Goal: Task Accomplishment & Management: Use online tool/utility

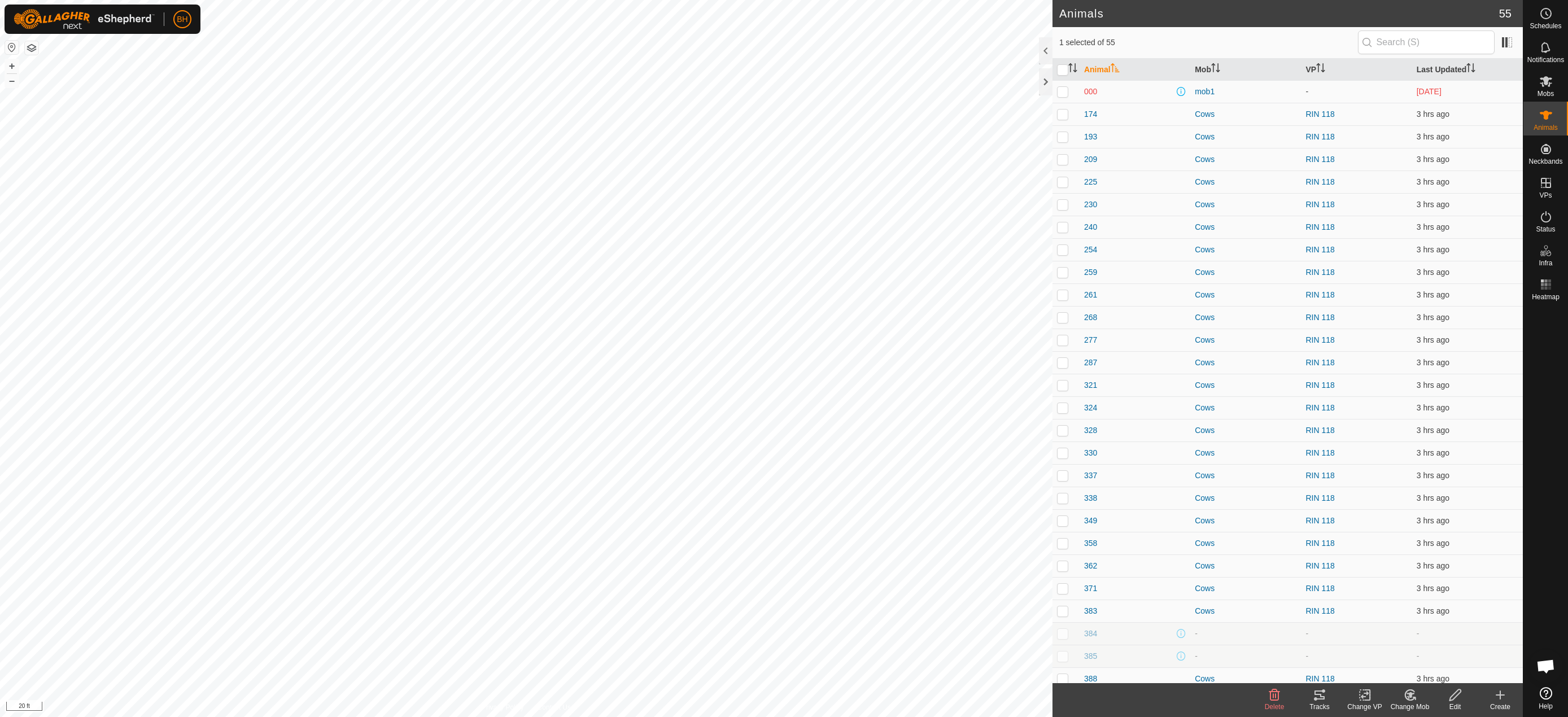
scroll to position [508, 0]
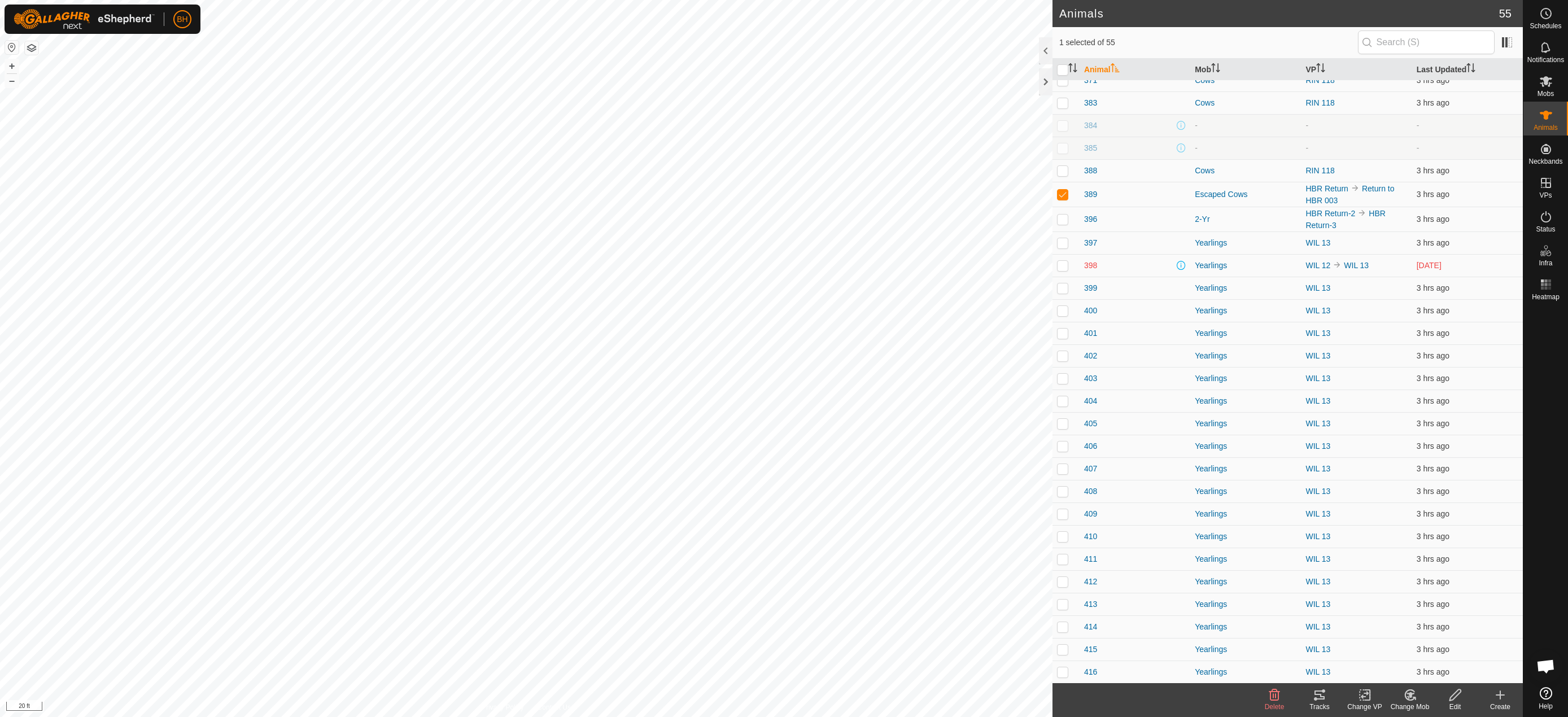
click at [32, 49] on button "button" at bounding box center [31, 48] width 14 height 14
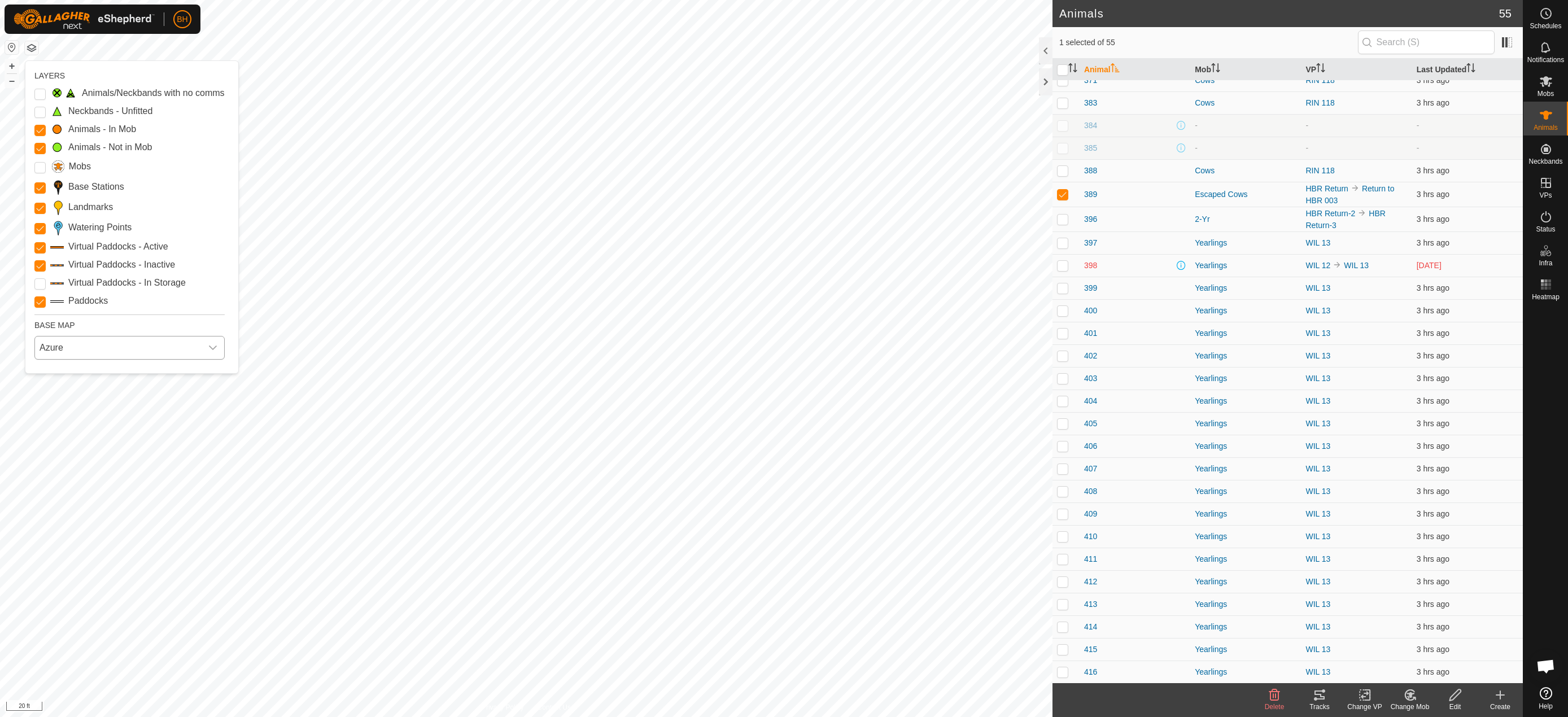
click at [135, 345] on span "Azure" at bounding box center [118, 348] width 166 height 22
click at [109, 445] on li "Mapbox" at bounding box center [130, 444] width 189 height 22
click at [101, 349] on span "Mapbox" at bounding box center [118, 348] width 166 height 22
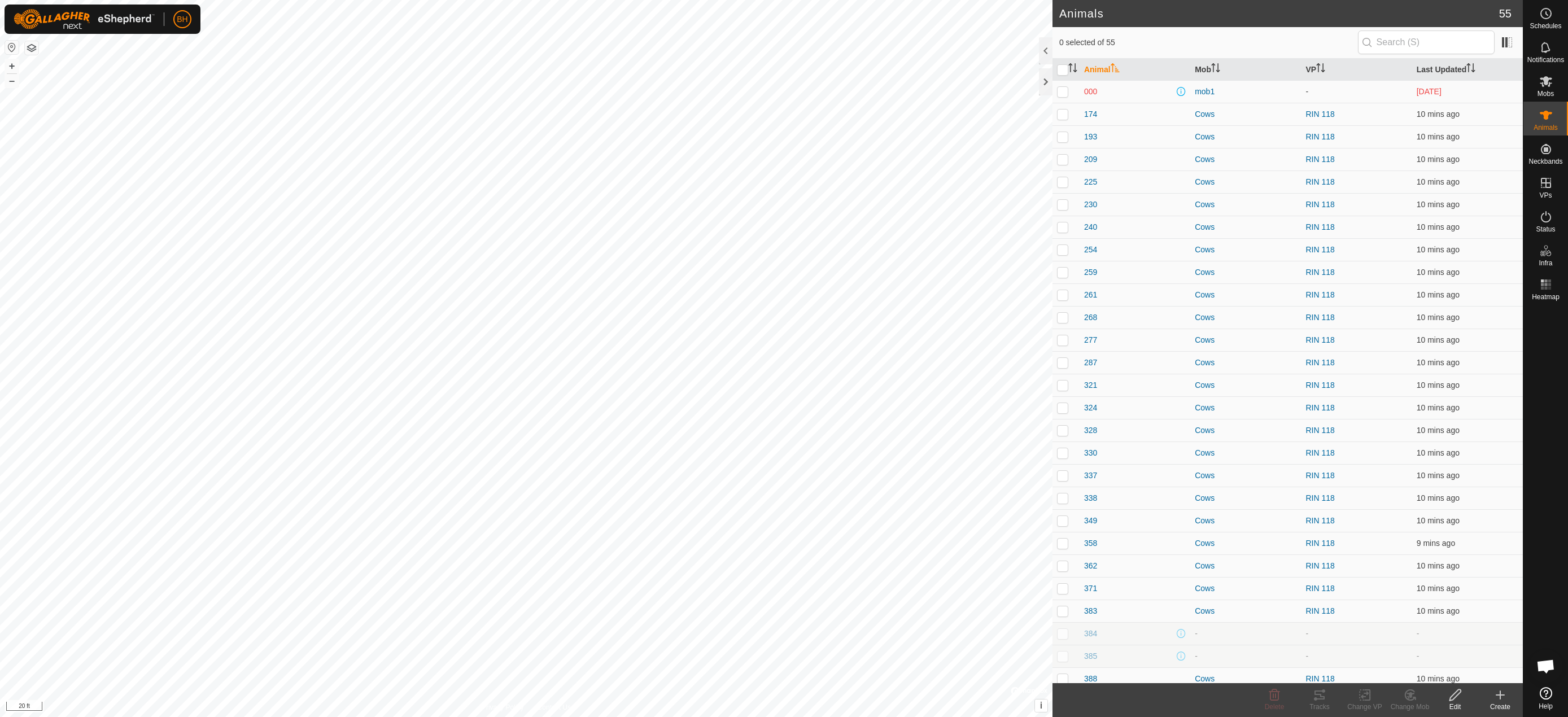
click at [32, 46] on button "button" at bounding box center [31, 48] width 14 height 14
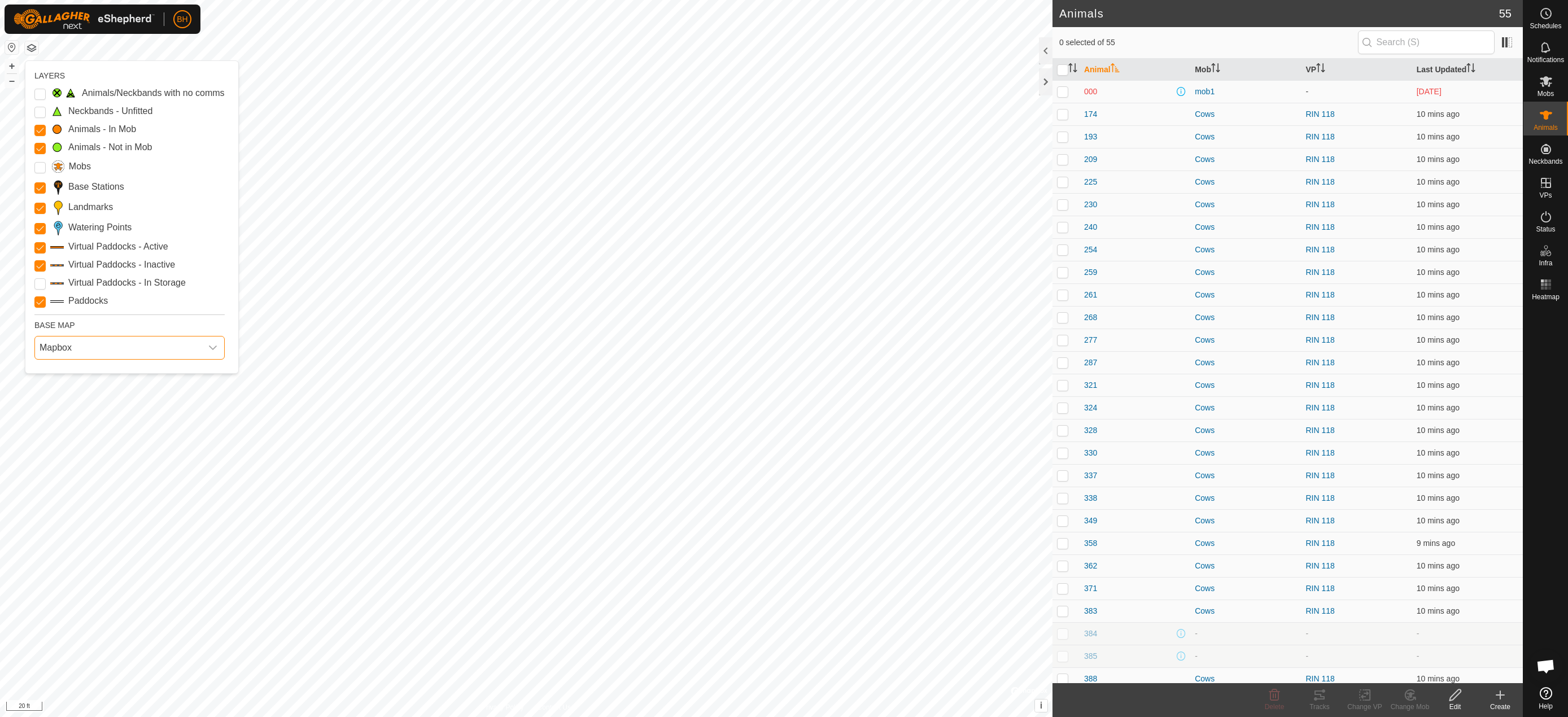
click at [107, 344] on span "Mapbox" at bounding box center [118, 348] width 166 height 22
click at [106, 395] on li "HERE" at bounding box center [130, 396] width 189 height 22
click at [115, 349] on span "HERE" at bounding box center [118, 348] width 166 height 22
click at [105, 424] on li "ESRI" at bounding box center [130, 420] width 189 height 22
click at [1514, 702] on div "Create" at bounding box center [1500, 707] width 46 height 10
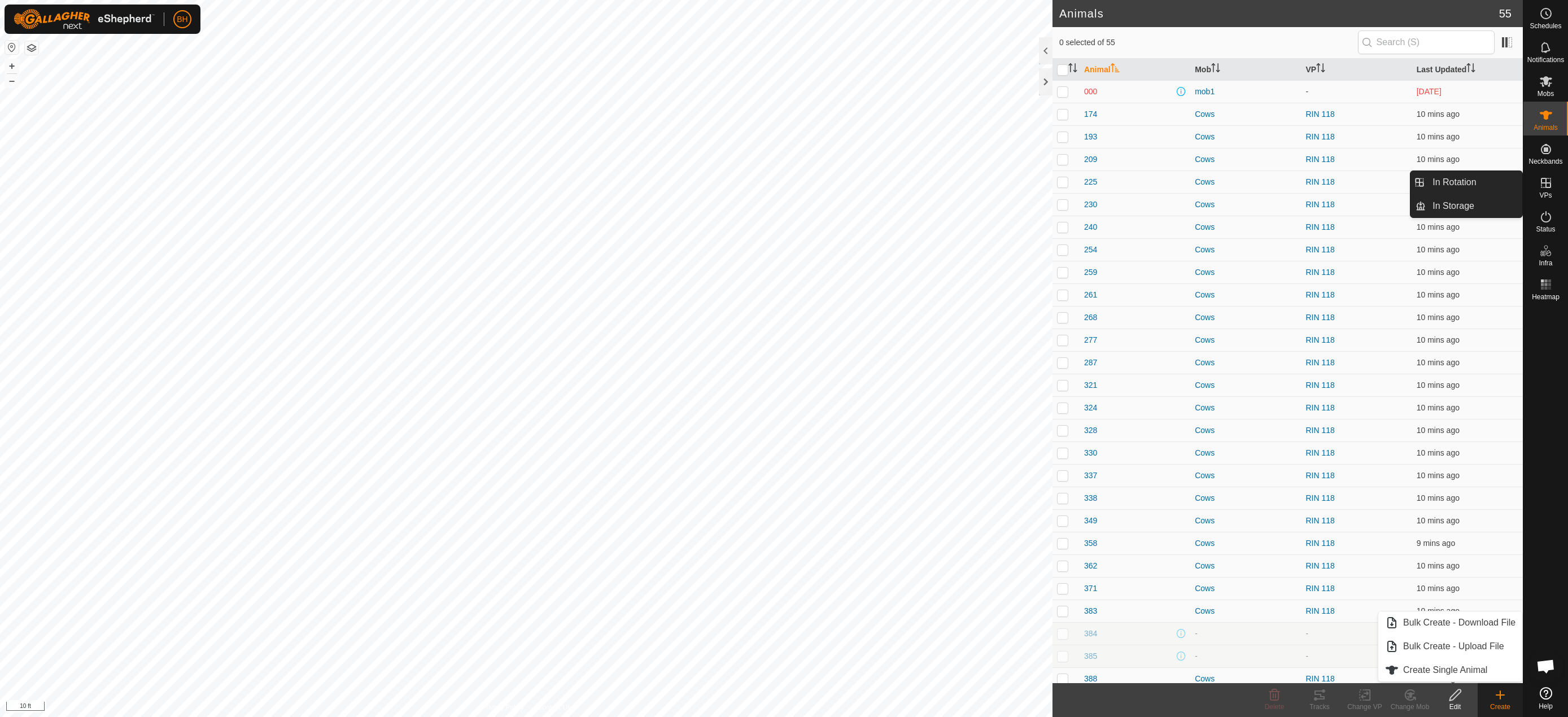
click at [1472, 182] on link "In Rotation" at bounding box center [1474, 182] width 97 height 22
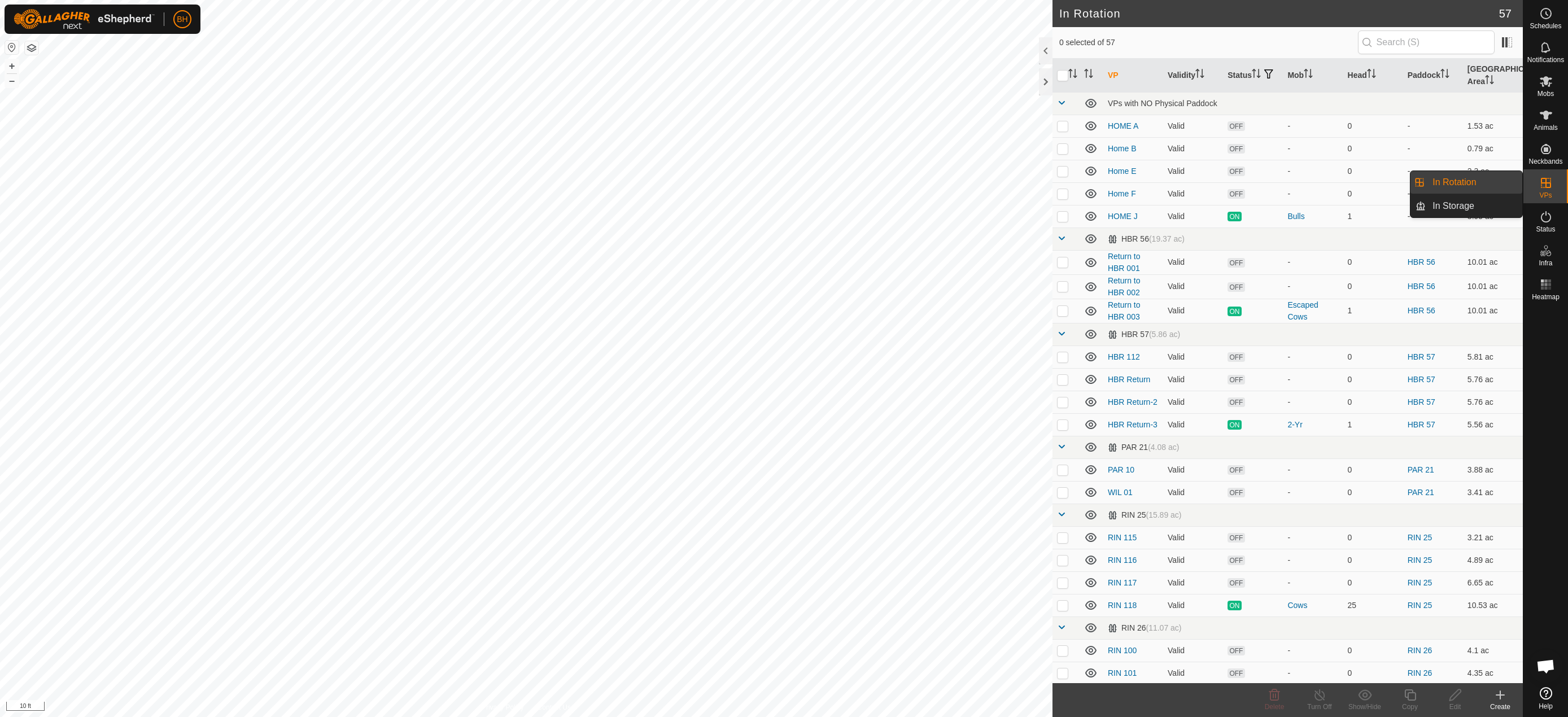
click at [1472, 182] on link "In Rotation" at bounding box center [1474, 182] width 97 height 22
click at [1504, 703] on div "Create" at bounding box center [1500, 707] width 46 height 10
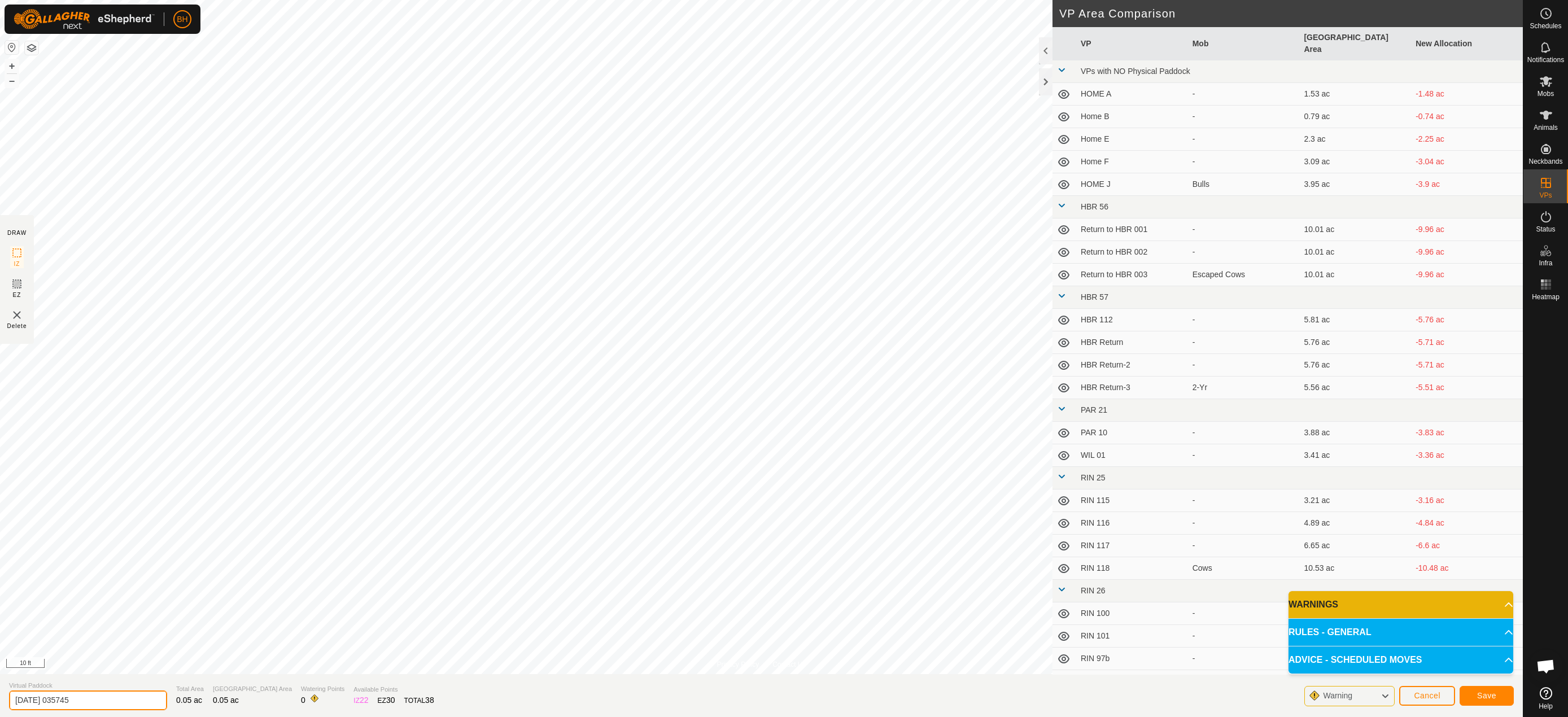
drag, startPoint x: 104, startPoint y: 699, endPoint x: -1, endPoint y: 691, distance: 105.3
click at [0, 691] on html "BH Schedules Notifications Mobs Animals Neckbands VPs Status Infra Heatmap Help…" at bounding box center [784, 358] width 1568 height 717
type input "Windham Escape 01"
click at [1502, 692] on button "Save" at bounding box center [1486, 695] width 54 height 20
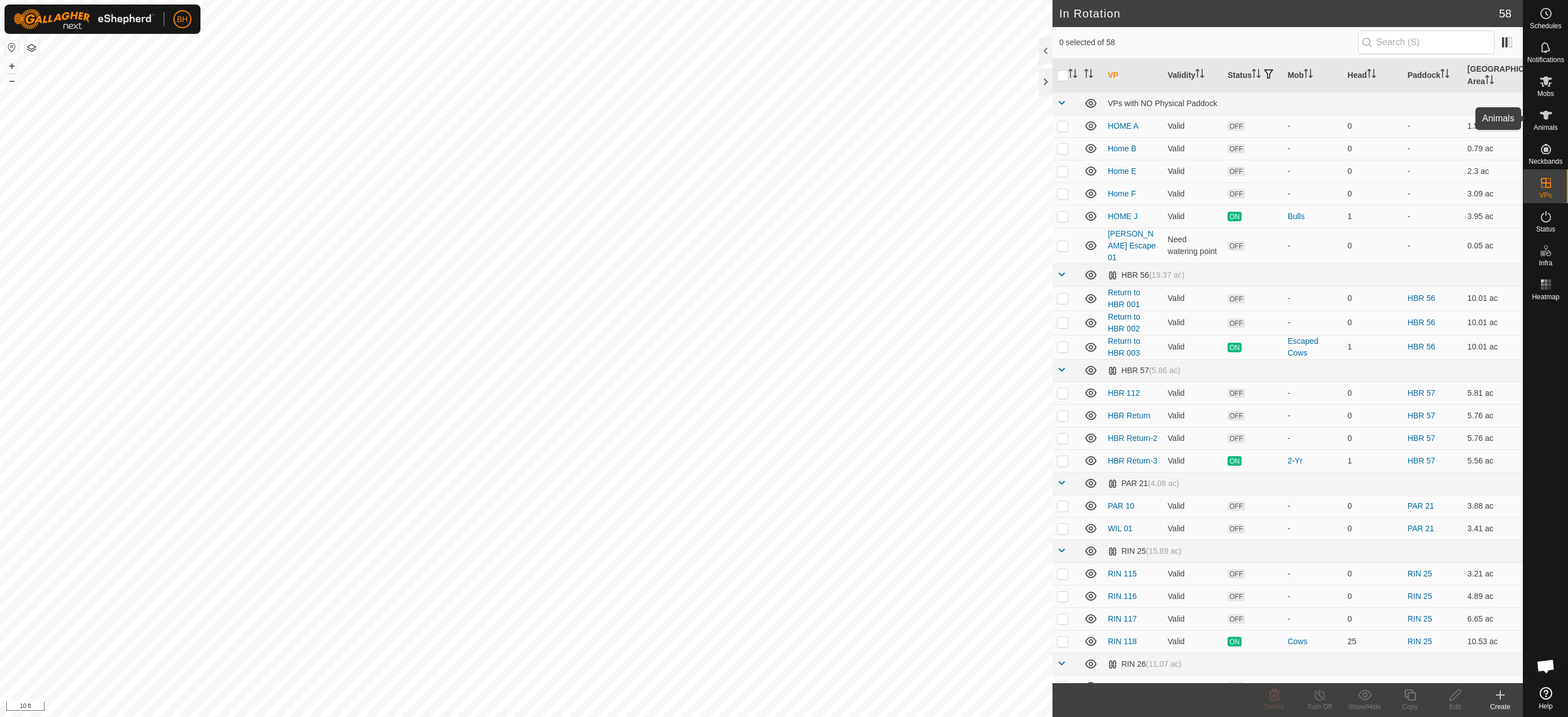
click at [1558, 119] on div "Animals" at bounding box center [1546, 118] width 45 height 34
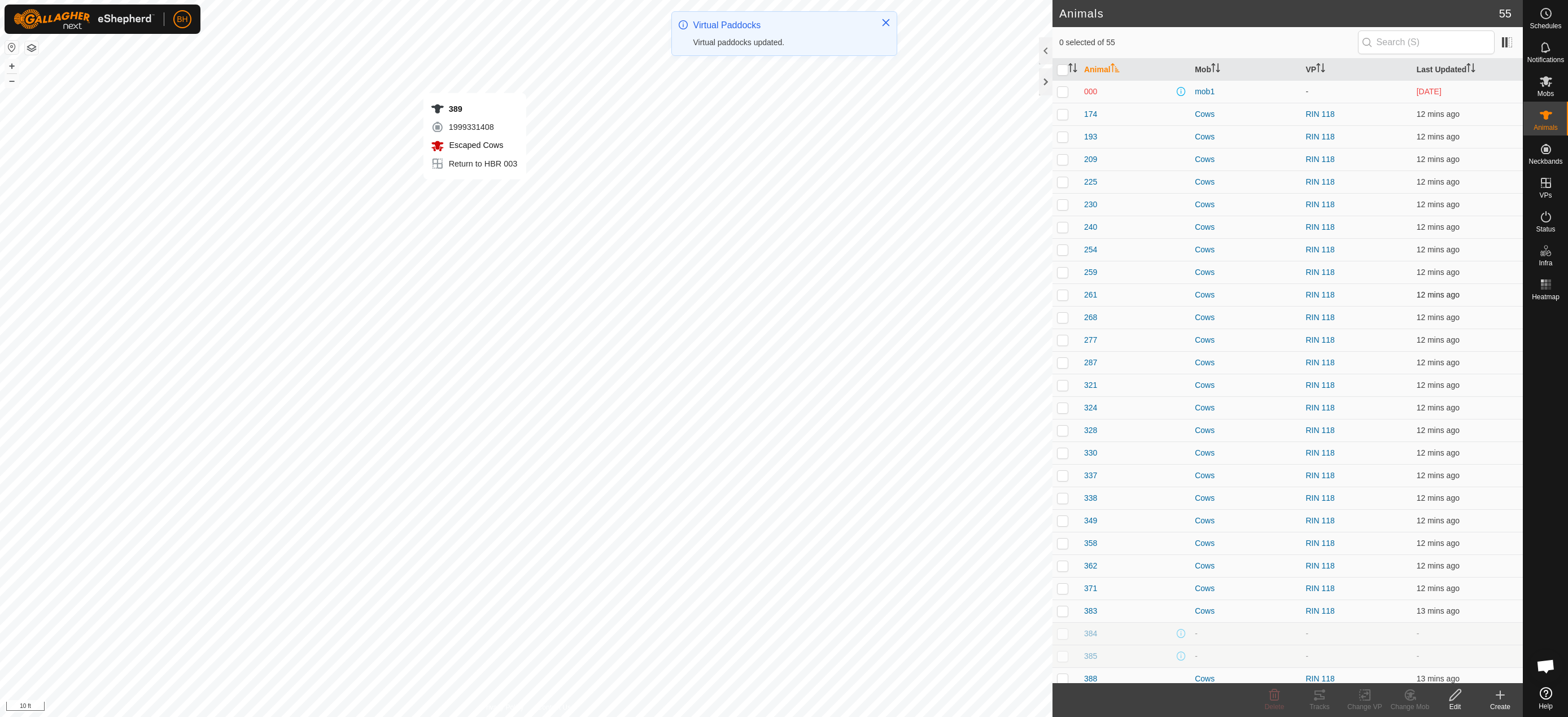
checkbox input "true"
click at [1361, 699] on icon at bounding box center [1365, 695] width 14 height 14
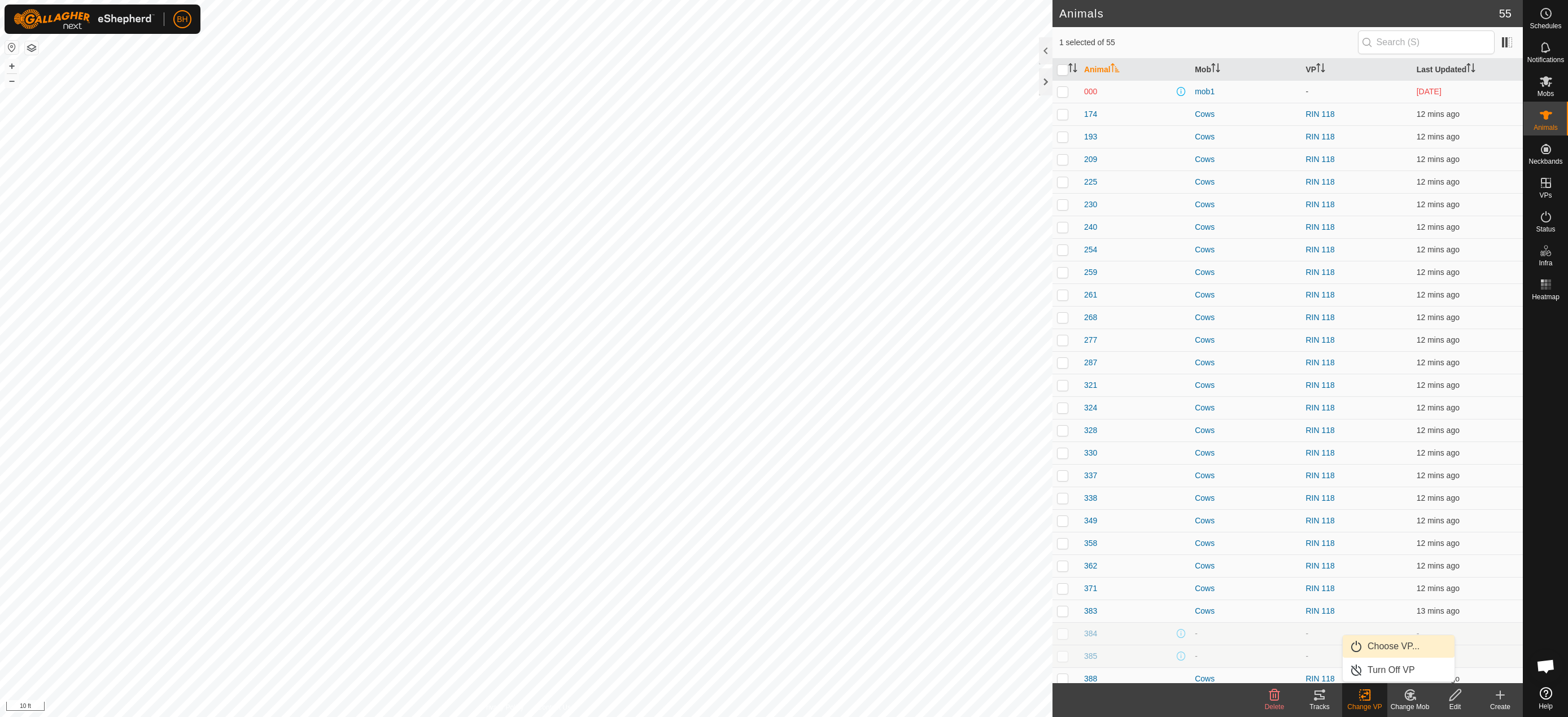
click at [1379, 647] on link "Choose VP..." at bounding box center [1399, 647] width 112 height 22
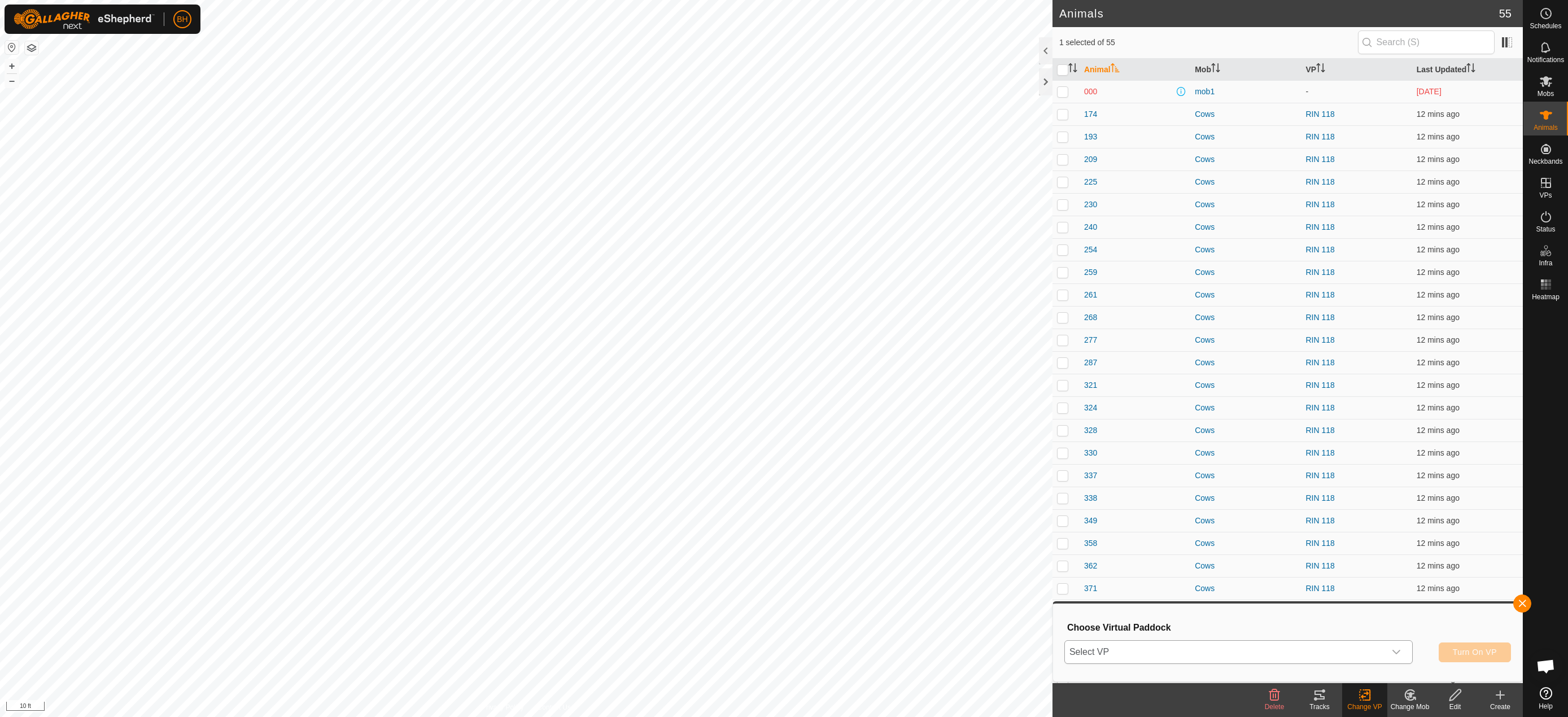
click at [1351, 652] on span "Select VP" at bounding box center [1224, 652] width 320 height 22
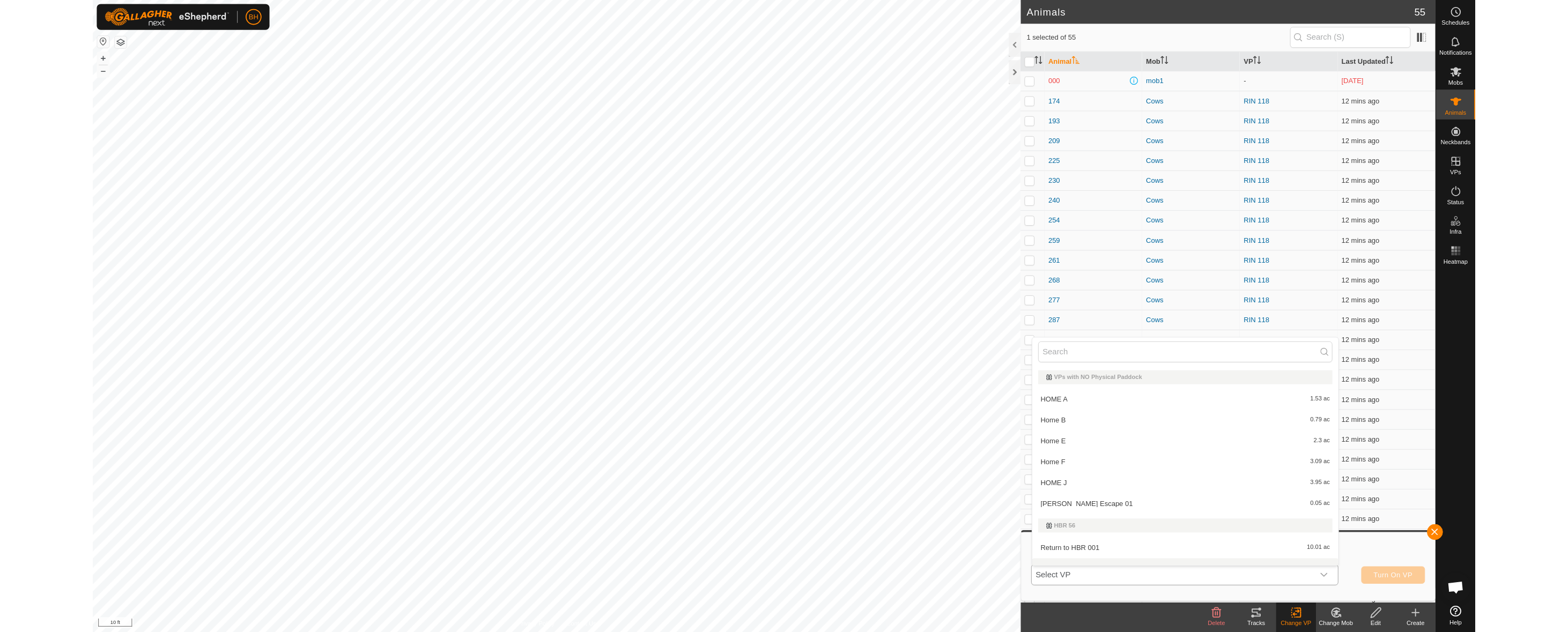
scroll to position [14, 0]
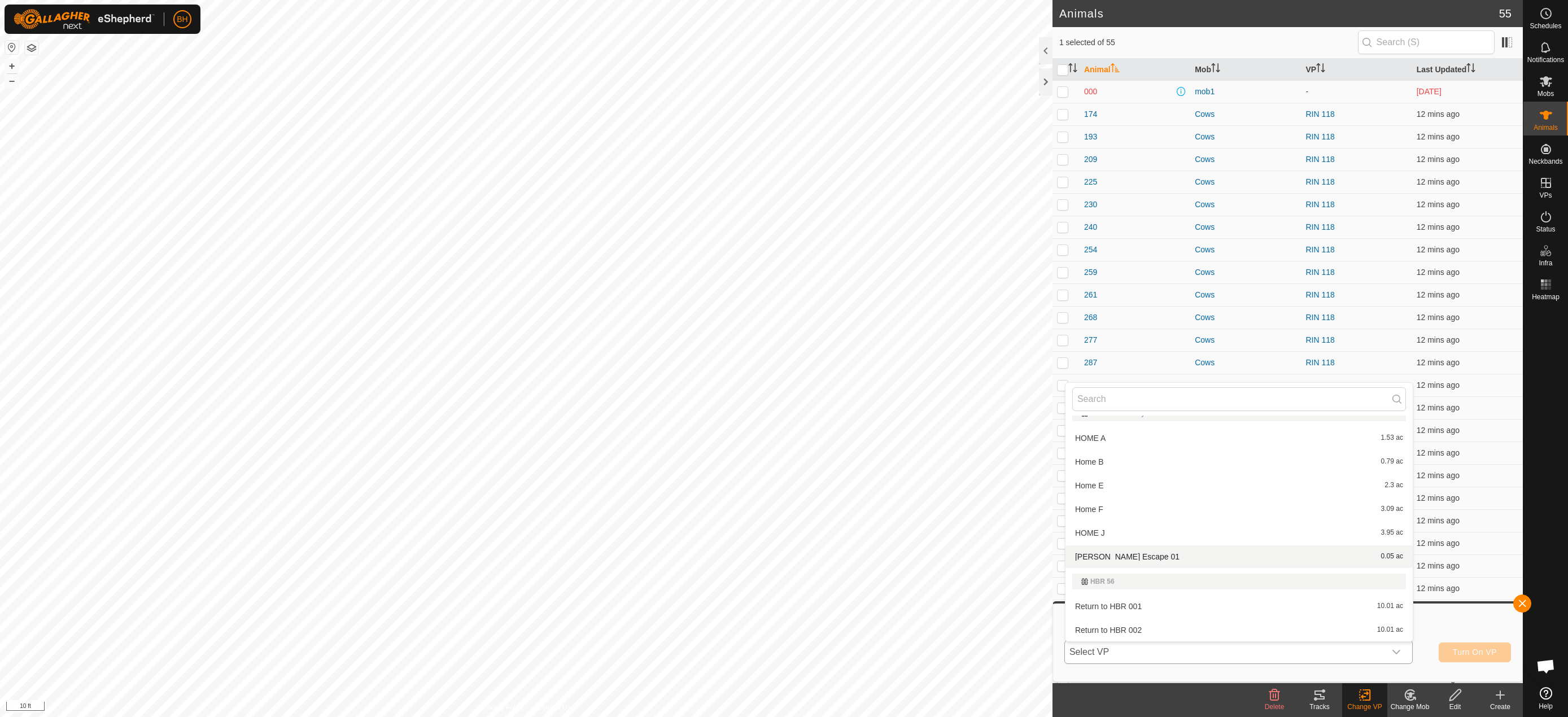
click at [1305, 561] on li "Windham Escape 01 0.05 ac" at bounding box center [1239, 556] width 347 height 22
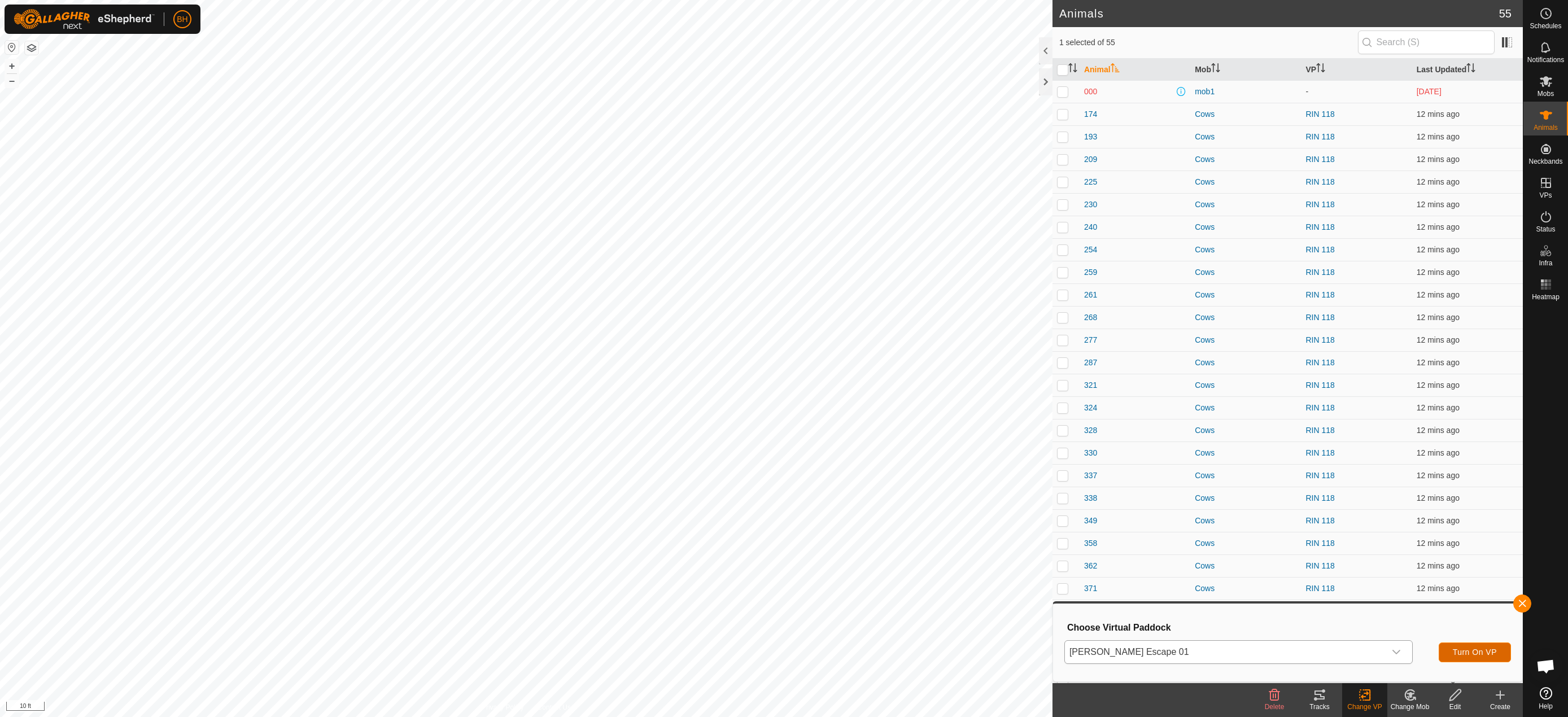
click at [1472, 651] on span "Turn On VP" at bounding box center [1474, 651] width 44 height 9
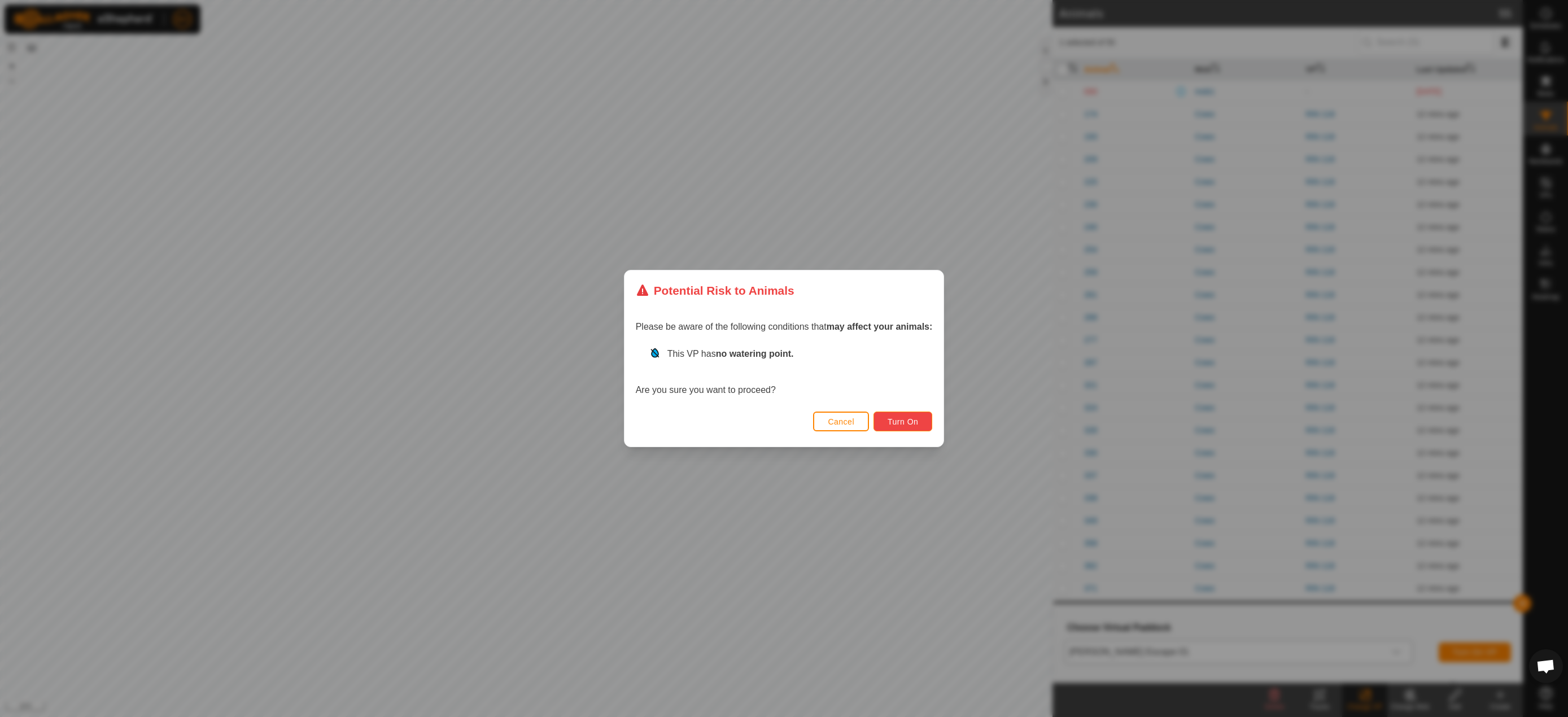
click at [917, 420] on span "Turn On" at bounding box center [902, 421] width 30 height 9
